Goal: Task Accomplishment & Management: Manage account settings

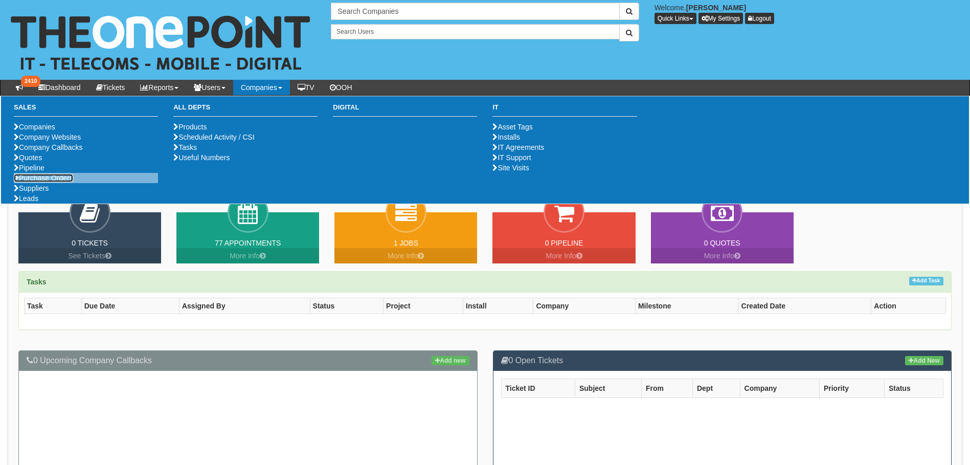
click at [61, 182] on link "Purchase Orders" at bounding box center [43, 178] width 59 height 8
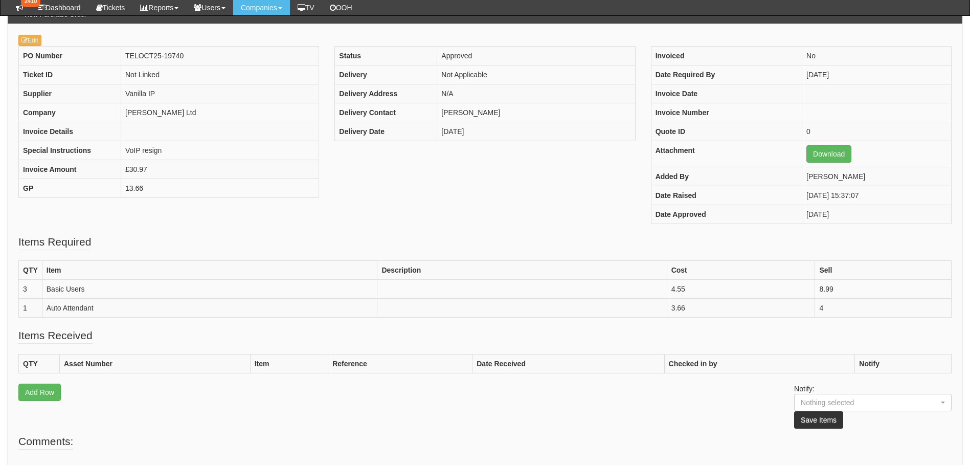
scroll to position [102, 0]
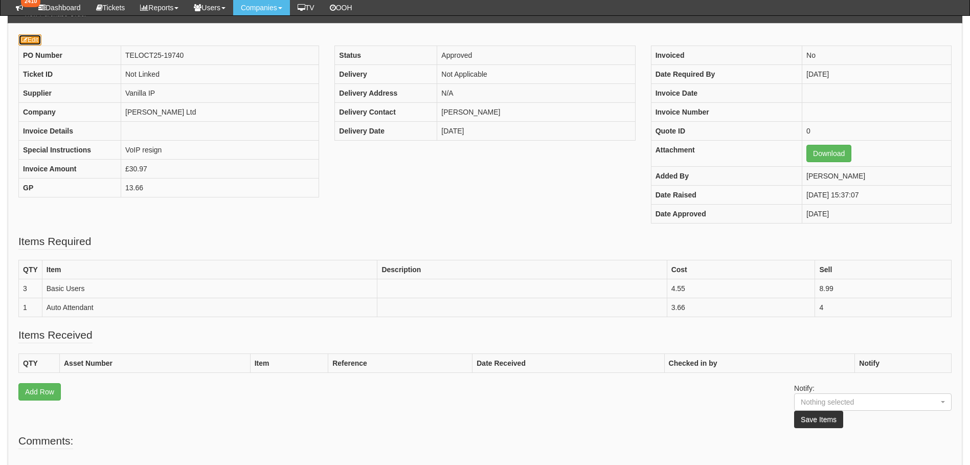
click at [31, 35] on link "Edit" at bounding box center [29, 39] width 23 height 11
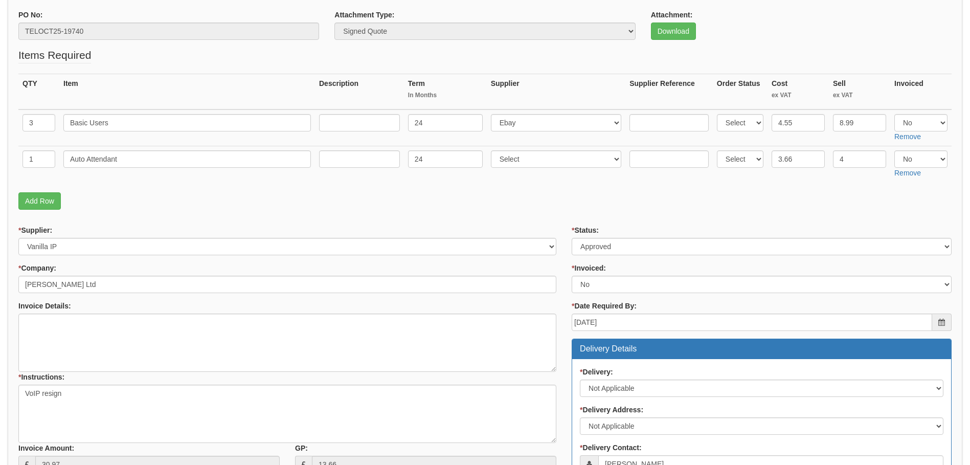
scroll to position [153, 0]
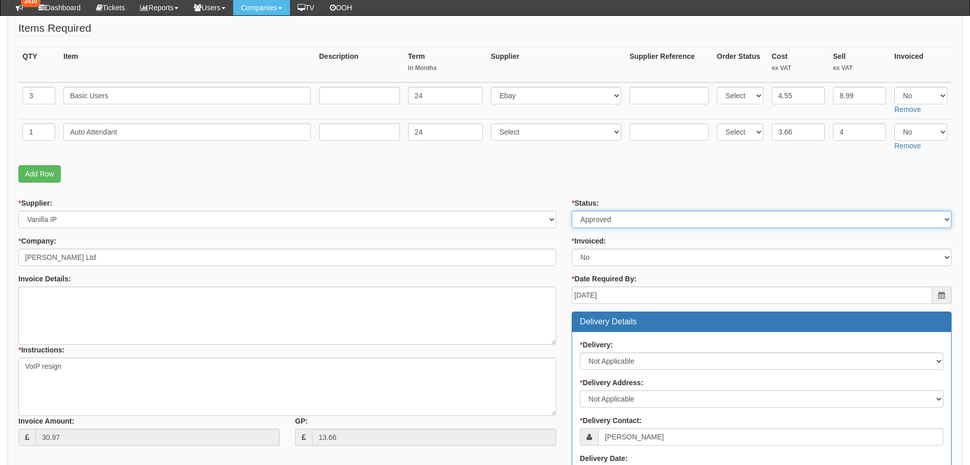
click at [614, 219] on select "Select Approved Completed Delivered Invoiced Ordered Ordered to site Part Order…" at bounding box center [762, 219] width 380 height 17
select select "6"
click at [572, 211] on select "Select Approved Completed Delivered Invoiced Ordered Ordered to site Part Order…" at bounding box center [762, 219] width 380 height 17
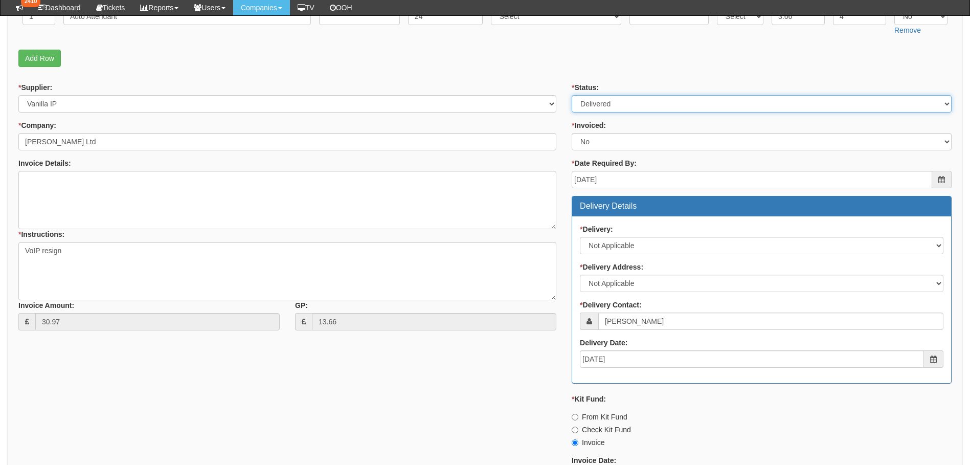
scroll to position [460, 0]
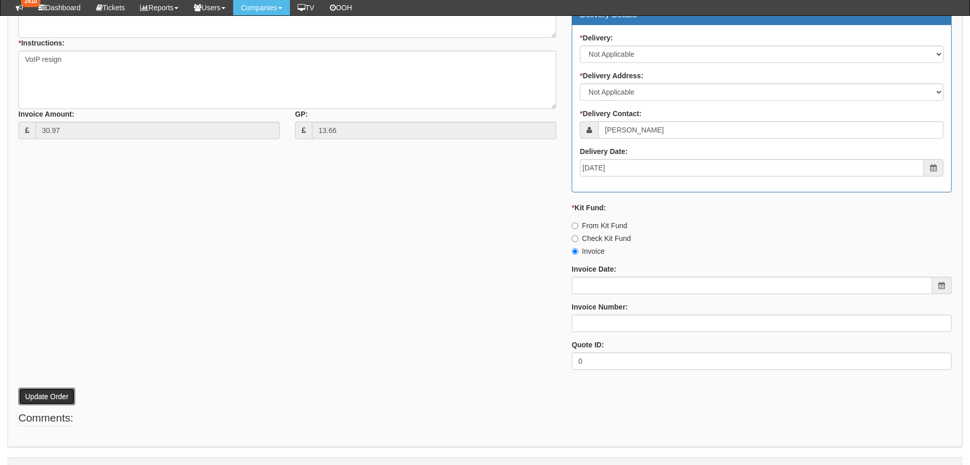
click at [48, 398] on button "Update Order" at bounding box center [46, 396] width 57 height 17
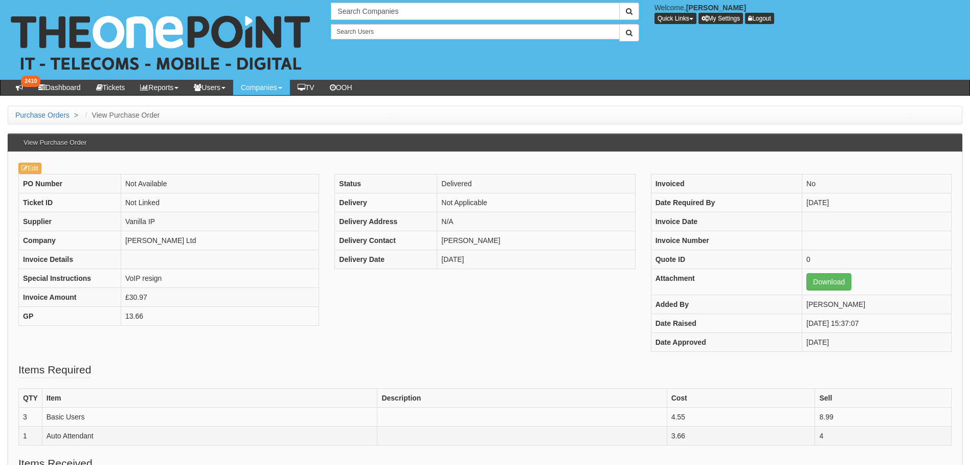
scroll to position [149, 0]
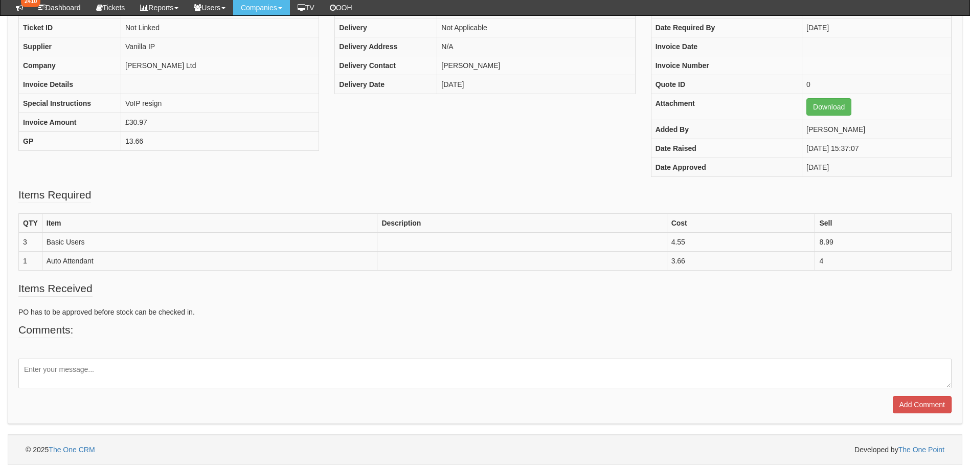
click at [77, 370] on textarea at bounding box center [484, 373] width 933 height 30
type textarea "R"
type textarea "VoIP Renewal completed"
click at [925, 400] on input "Add Comment" at bounding box center [922, 404] width 59 height 17
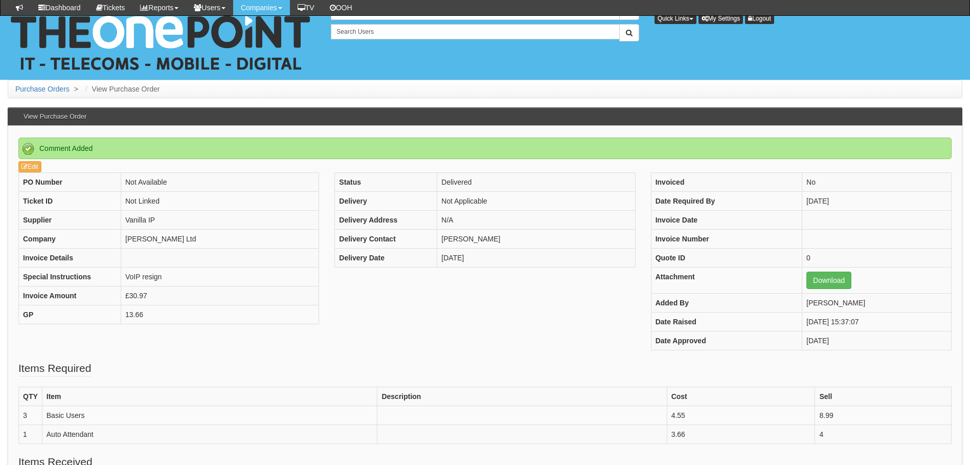
scroll to position [219, 0]
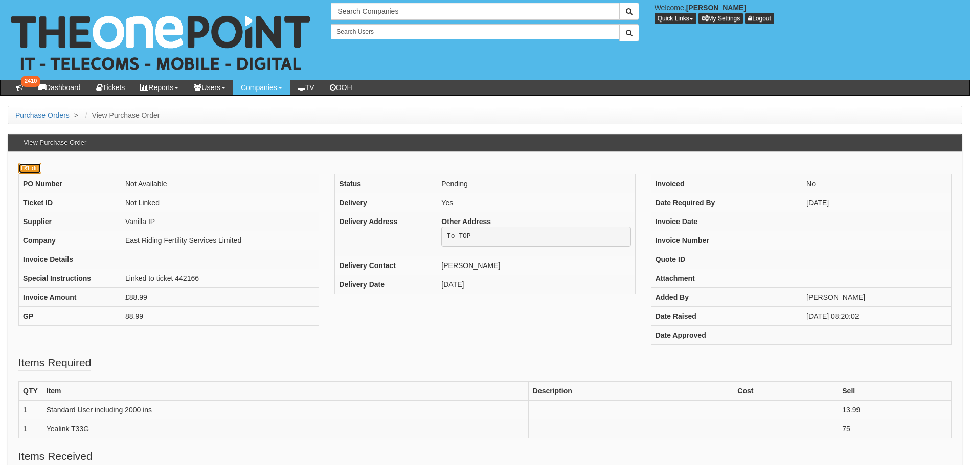
click at [29, 167] on link "Edit" at bounding box center [29, 168] width 23 height 11
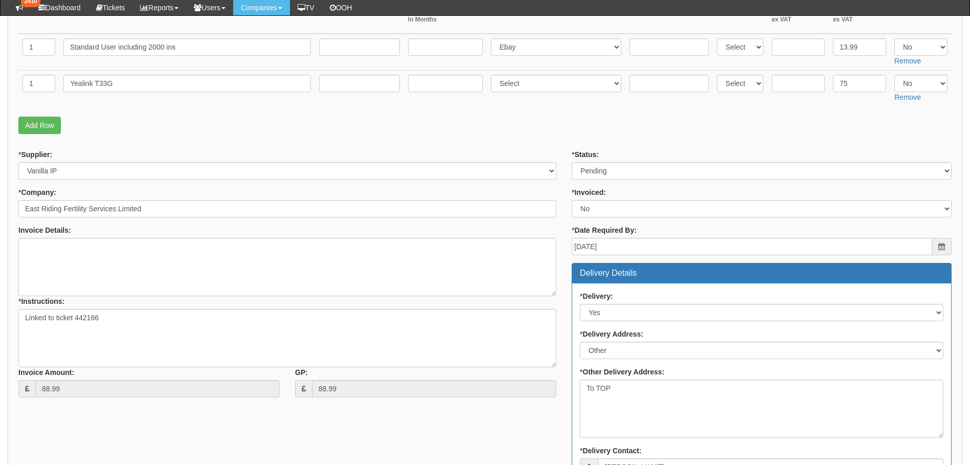
scroll to position [205, 0]
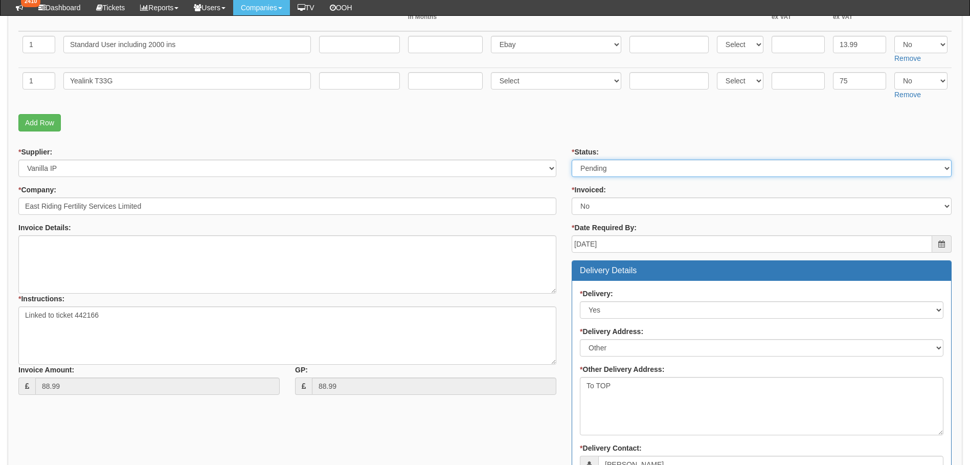
click at [609, 169] on select "Select Approved Completed Delivered Invoiced Ordered Ordered to site Part Order…" at bounding box center [762, 168] width 380 height 17
select select "8"
click at [572, 160] on select "Select Approved Completed Delivered Invoiced Ordered Ordered to site Part Order…" at bounding box center [762, 168] width 380 height 17
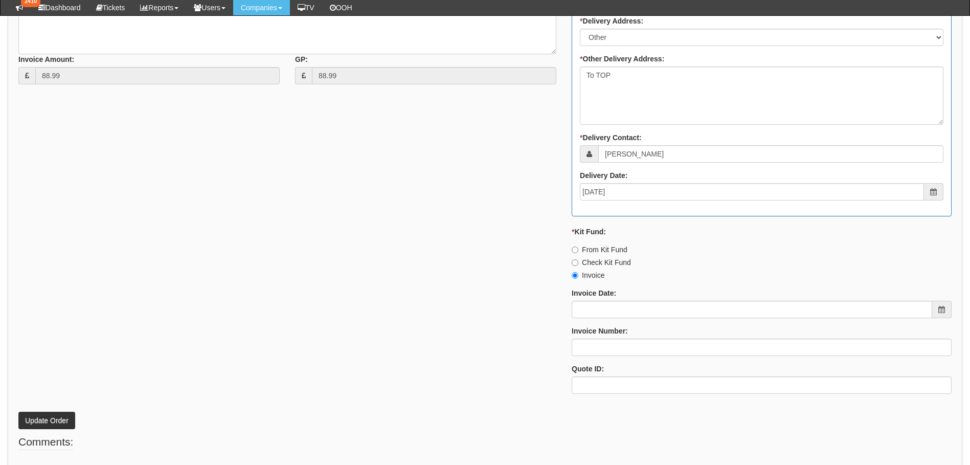
scroll to position [562, 0]
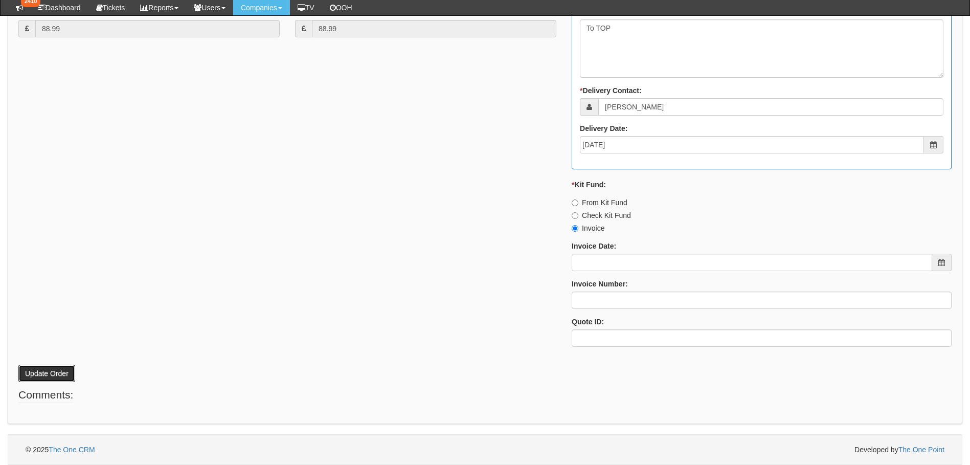
click at [47, 372] on button "Update Order" at bounding box center [46, 373] width 57 height 17
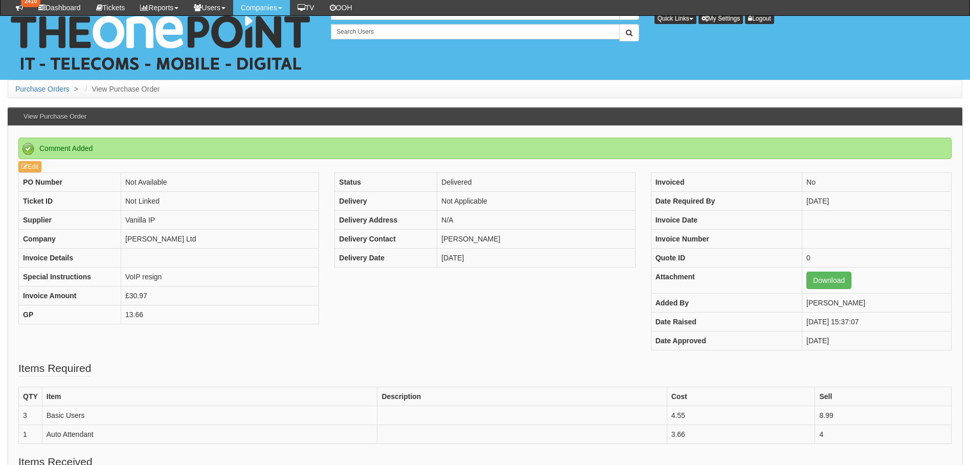
scroll to position [219, 0]
